Goal: Information Seeking & Learning: Learn about a topic

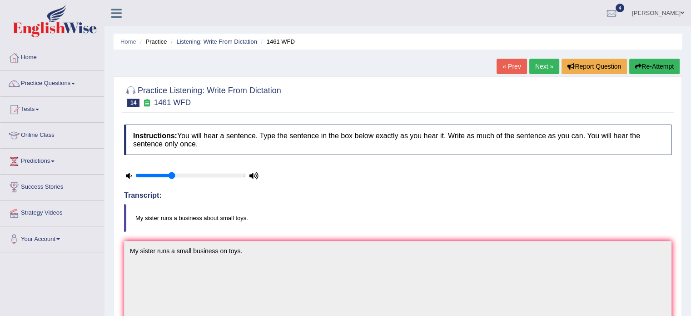
click at [544, 67] on link "Next »" at bounding box center [544, 66] width 30 height 15
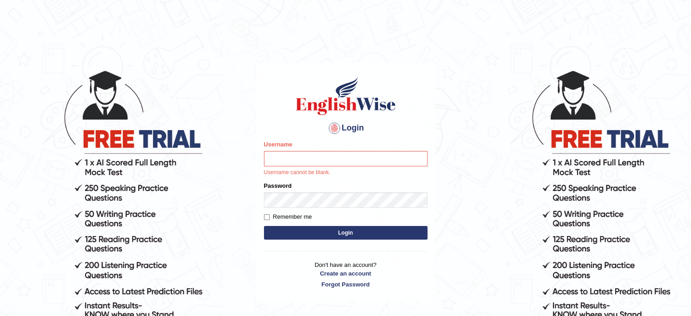
click at [390, 163] on input "Username" at bounding box center [345, 158] width 163 height 15
type input "jyote"
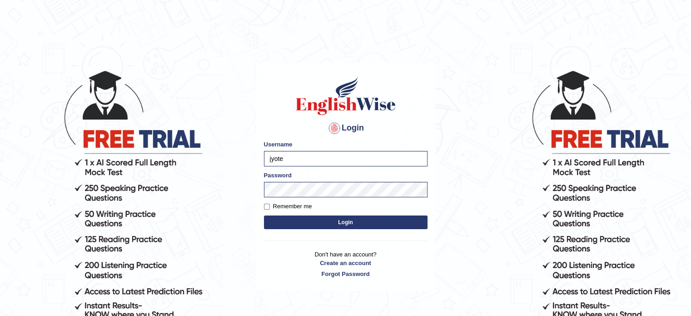
click at [410, 216] on button "Login" at bounding box center [345, 222] width 163 height 14
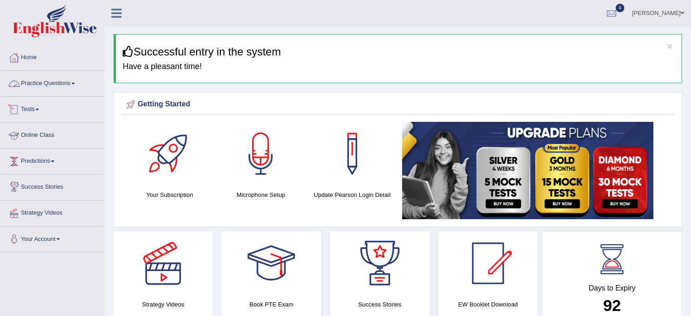
click at [75, 86] on link "Practice Questions" at bounding box center [52, 82] width 104 height 23
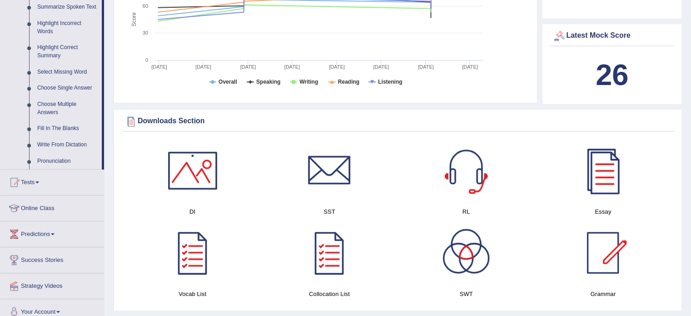
scroll to position [410, 0]
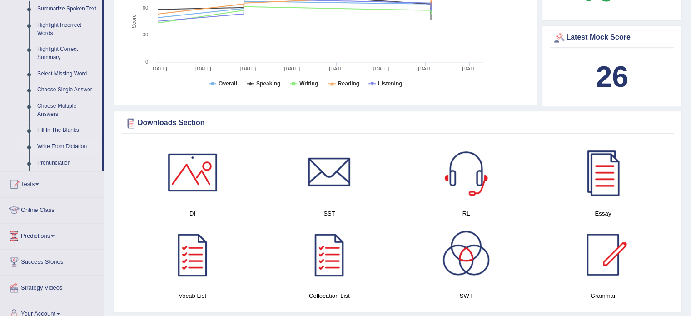
click at [69, 145] on link "Write From Dictation" at bounding box center [67, 146] width 69 height 16
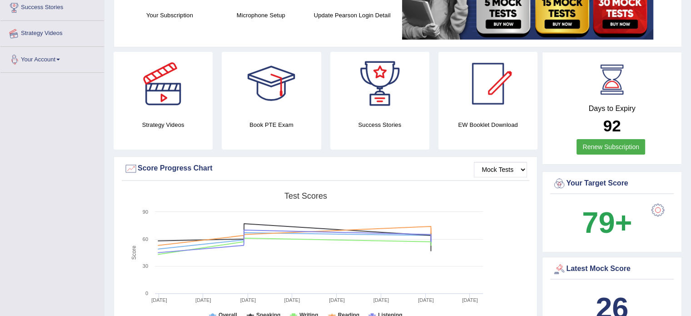
scroll to position [178, 0]
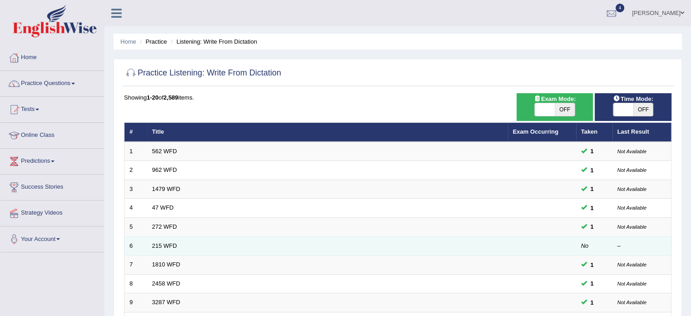
click at [167, 248] on td "215 WFD" at bounding box center [327, 245] width 361 height 19
click at [167, 245] on link "215 WFD" at bounding box center [164, 245] width 25 height 7
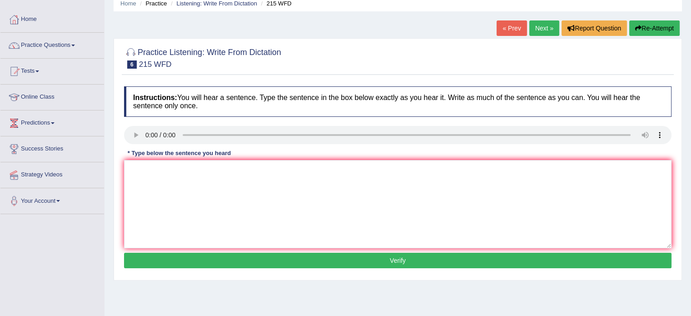
scroll to position [52, 0]
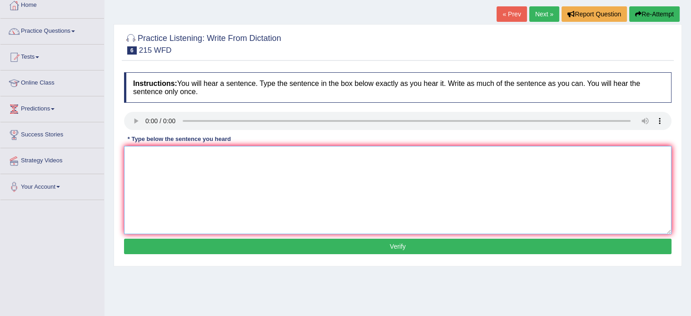
click at [522, 164] on textarea at bounding box center [397, 190] width 547 height 88
click at [145, 147] on textarea at bounding box center [397, 190] width 547 height 88
type textarea "Science is done everywhere in the society [DATE]."
click at [163, 245] on button "Verify" at bounding box center [397, 245] width 547 height 15
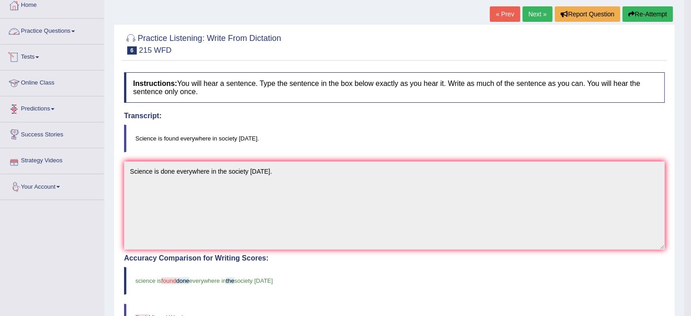
click at [58, 38] on link "Practice Questions" at bounding box center [52, 30] width 104 height 23
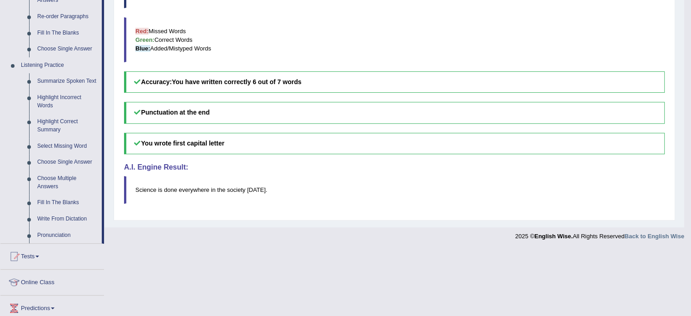
scroll to position [374, 0]
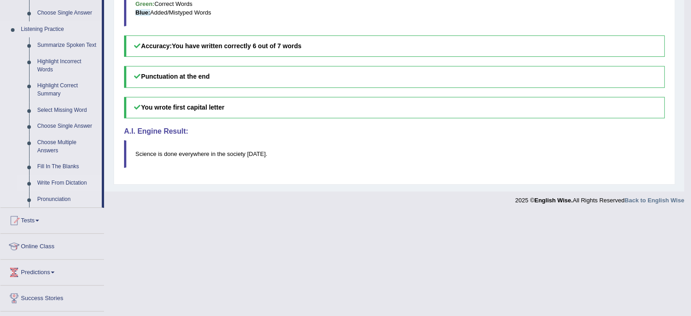
click at [76, 183] on link "Write From Dictation" at bounding box center [67, 183] width 69 height 16
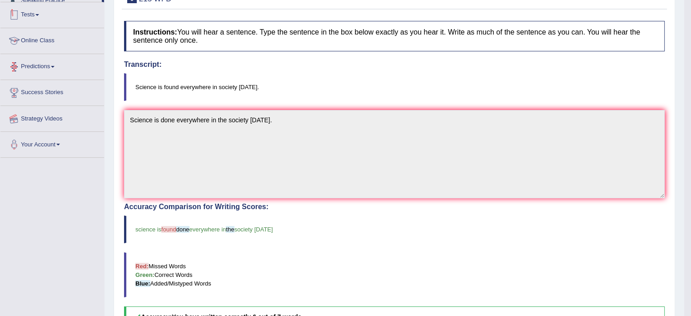
scroll to position [121, 0]
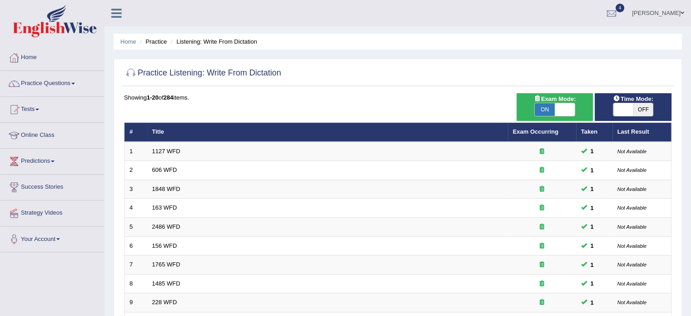
click at [644, 110] on span "OFF" at bounding box center [643, 109] width 20 height 13
checkbox input "true"
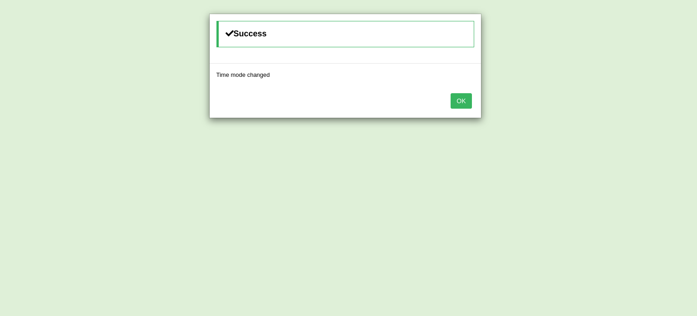
click at [451, 93] on button "OK" at bounding box center [461, 100] width 21 height 15
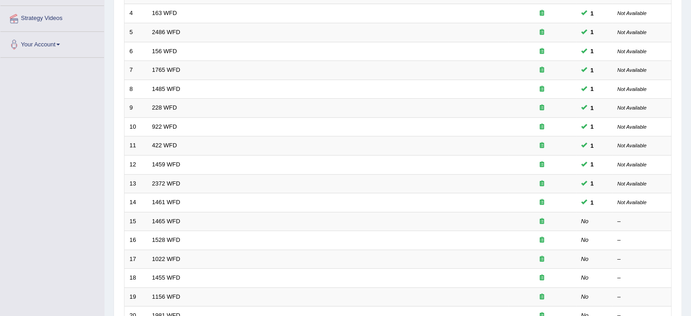
scroll to position [255, 0]
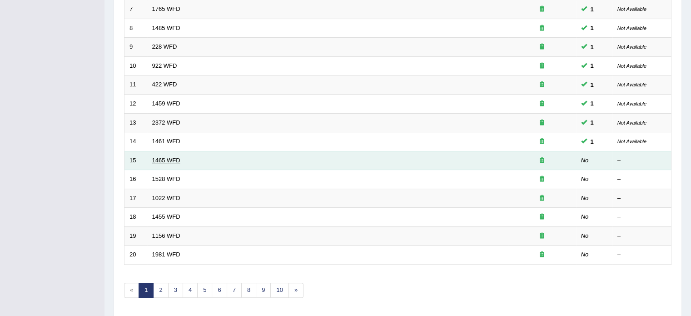
click at [175, 159] on link "1465 WFD" at bounding box center [166, 160] width 28 height 7
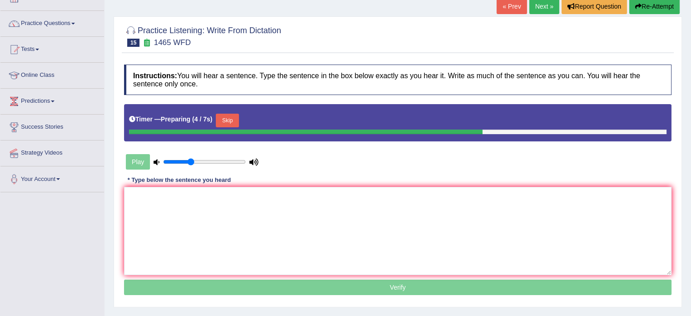
scroll to position [77, 0]
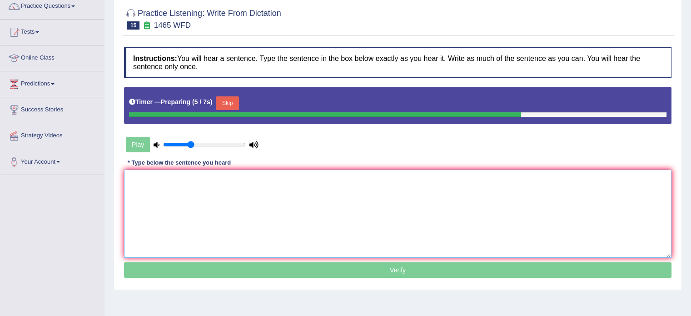
click at [508, 210] on textarea at bounding box center [397, 213] width 547 height 88
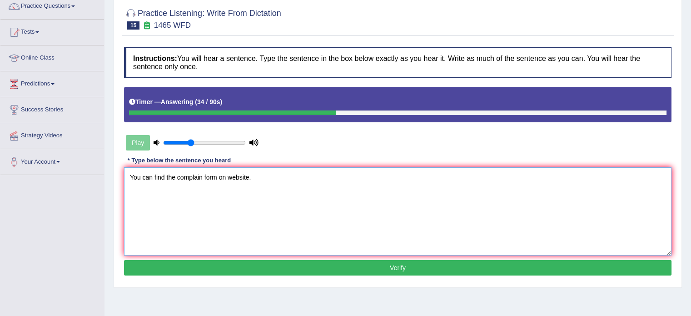
type textarea "You can find the complain form on website."
click at [490, 265] on button "Verify" at bounding box center [397, 267] width 547 height 15
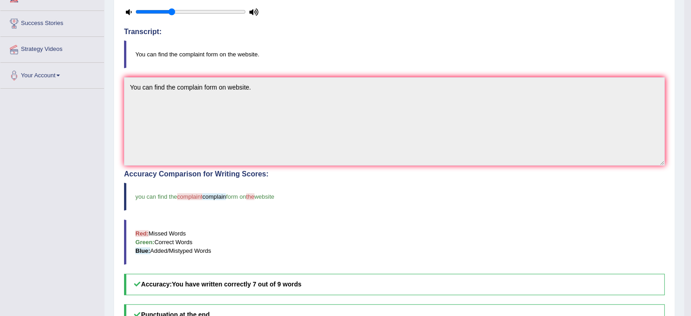
scroll to position [0, 0]
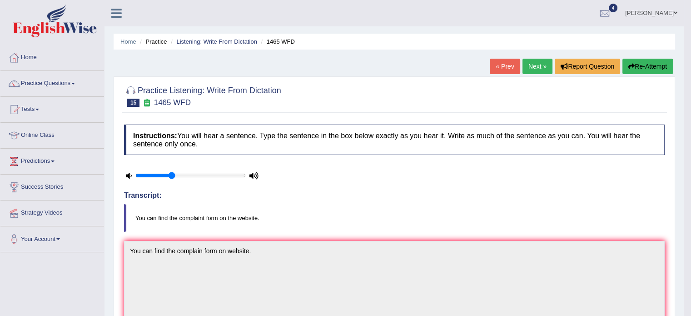
click at [538, 65] on link "Next »" at bounding box center [537, 66] width 30 height 15
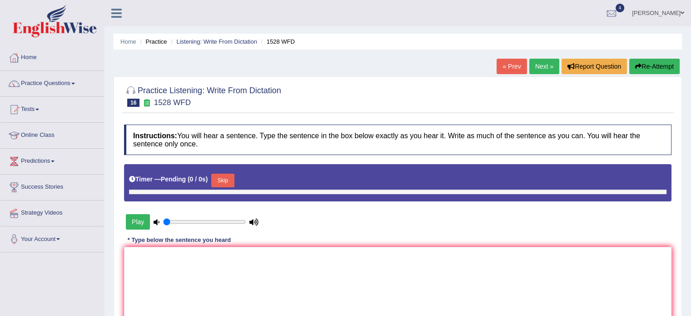
scroll to position [85, 0]
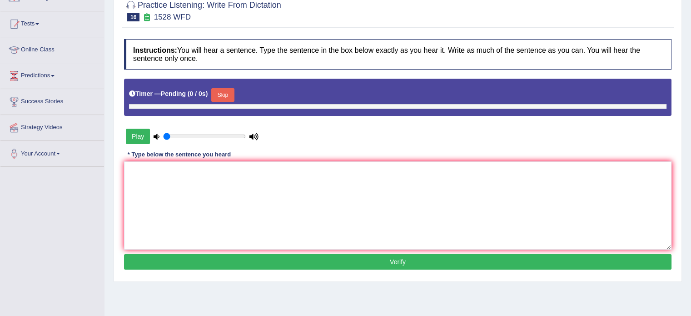
type input "0.35"
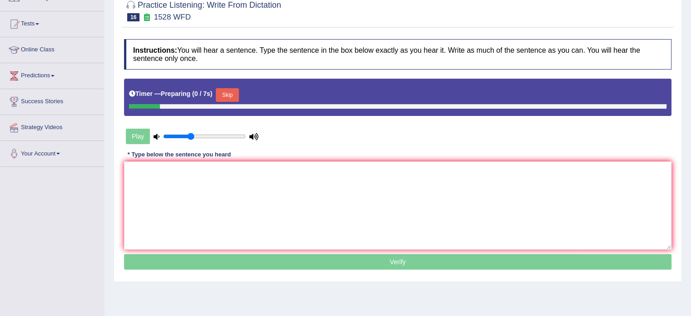
click at [499, 129] on div "Instructions: You will hear a sentence. Type the sentence in the box below exac…" at bounding box center [398, 156] width 552 height 242
click at [478, 176] on textarea at bounding box center [397, 205] width 547 height 88
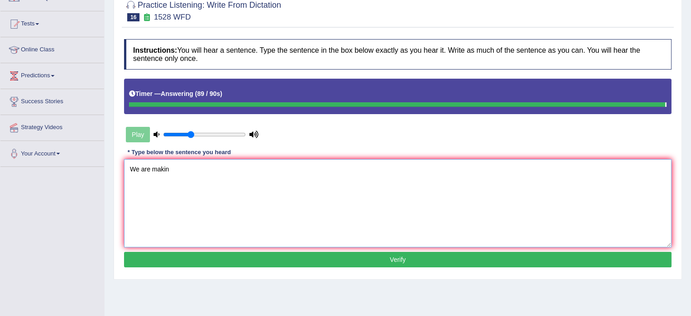
type textarea "We are makin"
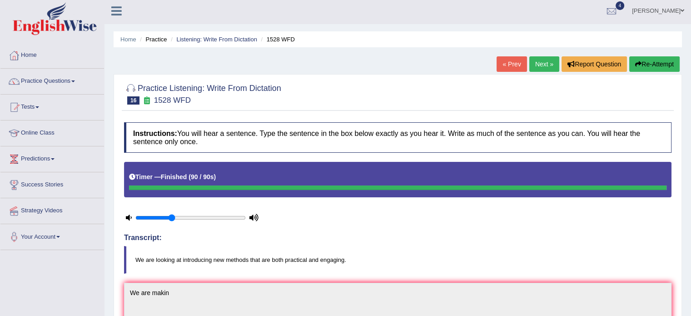
scroll to position [0, 0]
